Goal: Task Accomplishment & Management: Manage account settings

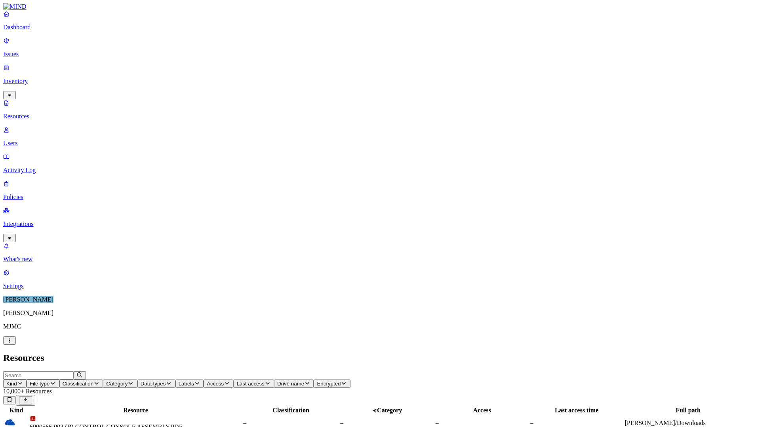
click at [27, 51] on p "Issues" at bounding box center [387, 54] width 769 height 7
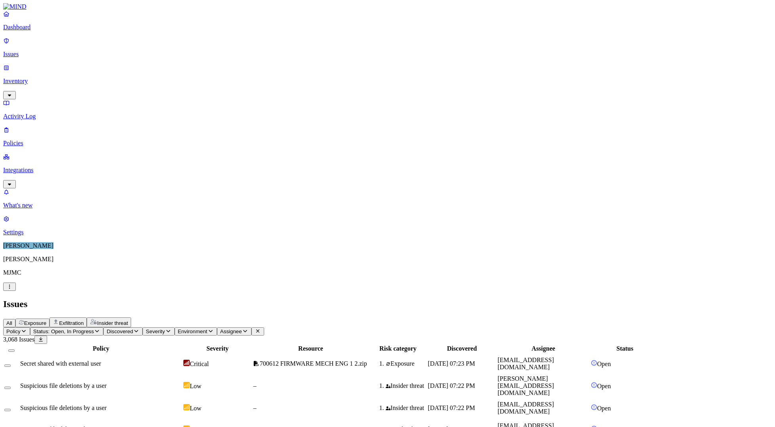
click at [34, 140] on p "Policies" at bounding box center [387, 143] width 769 height 7
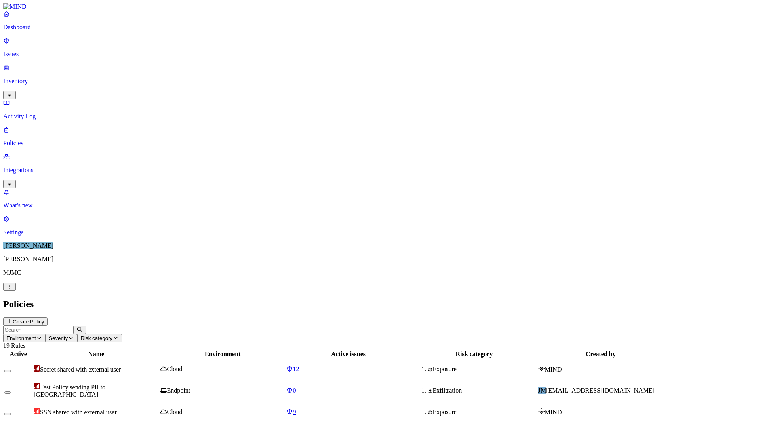
click at [20, 51] on p "Issues" at bounding box center [387, 54] width 769 height 7
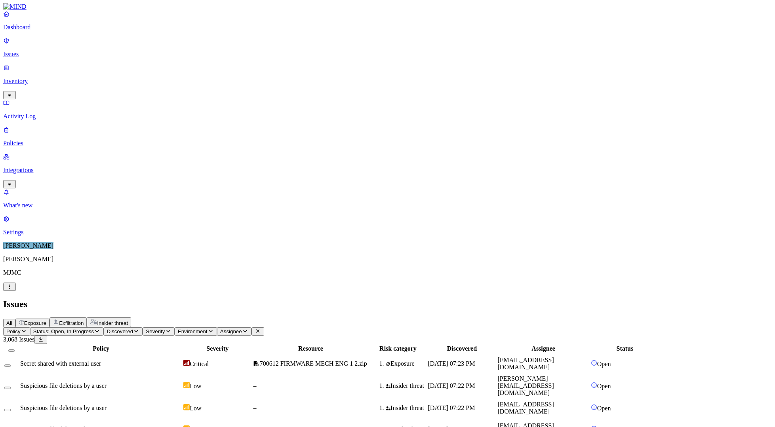
click at [573, 318] on div "All Exposure Exfiltration Insider threat" at bounding box center [387, 323] width 769 height 10
click at [585, 318] on div "All Exposure Exfiltration Insider threat" at bounding box center [387, 323] width 769 height 10
click at [430, 299] on h2 "Issues" at bounding box center [387, 304] width 769 height 11
click at [446, 299] on div "Issues" at bounding box center [387, 304] width 769 height 11
click at [35, 78] on p "Inventory" at bounding box center [387, 81] width 769 height 7
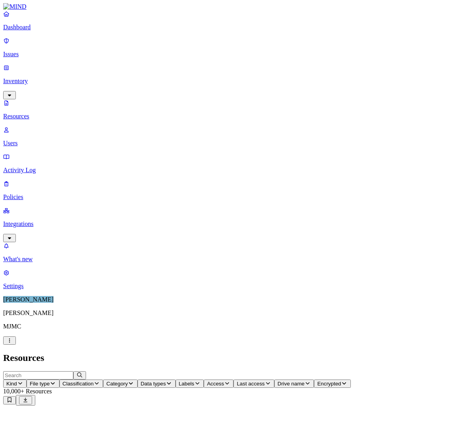
click at [444, 353] on header "Resources" at bounding box center [231, 358] width 456 height 11
